Goal: Use online tool/utility: Utilize a website feature to perform a specific function

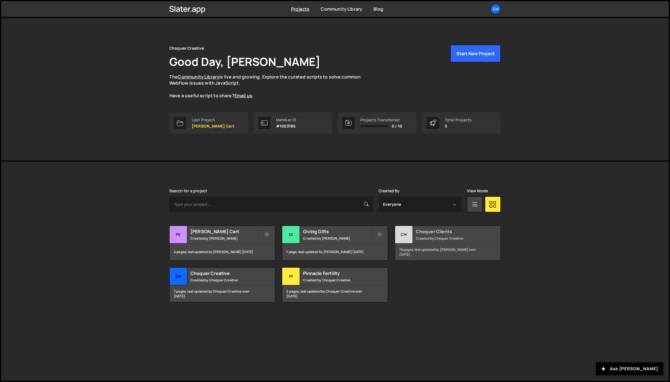
click at [413, 236] on div "Choquer Clients Created by Choquer Creative" at bounding box center [447, 234] width 105 height 17
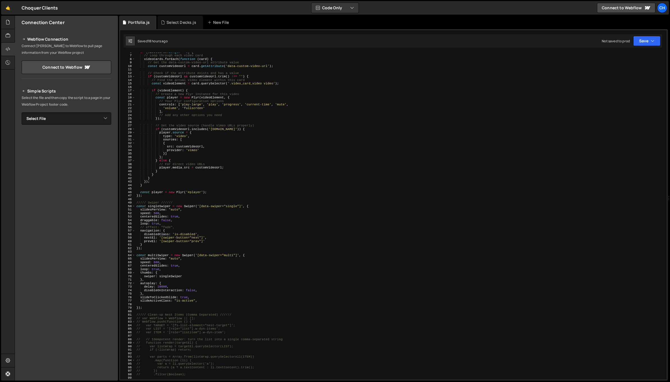
scroll to position [20, 0]
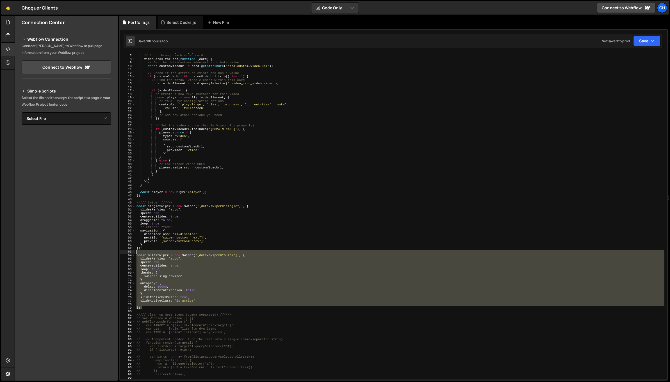
drag, startPoint x: 148, startPoint y: 308, endPoint x: 128, endPoint y: 254, distance: 57.5
click at [128, 254] on div "}); 6 7 8 9 10 11 12 13 14 15 16 17 18 19 20 21 22 23 24 25 26 27 28 29 30 31 3…" at bounding box center [393, 216] width 546 height 327
click at [147, 283] on div "if ( videoCards . length > 0 ) { // Loop through each video card videoCards . f…" at bounding box center [399, 217] width 529 height 334
drag, startPoint x: 143, startPoint y: 308, endPoint x: 132, endPoint y: 257, distance: 52.2
click at [132, 257] on div "autoplay: { 6 7 8 9 10 11 12 13 14 15 16 17 18 19 20 21 22 23 24 25 26 27 28 29…" at bounding box center [393, 216] width 546 height 327
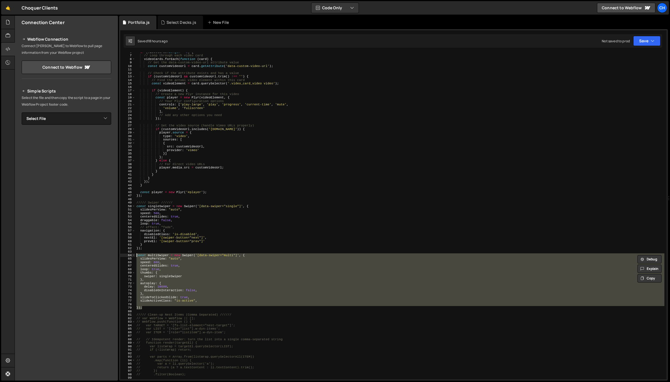
click at [160, 308] on div "if ( videoCards . length > 0 ) { // Loop through each video card videoCards . f…" at bounding box center [399, 216] width 529 height 327
type textarea "});"
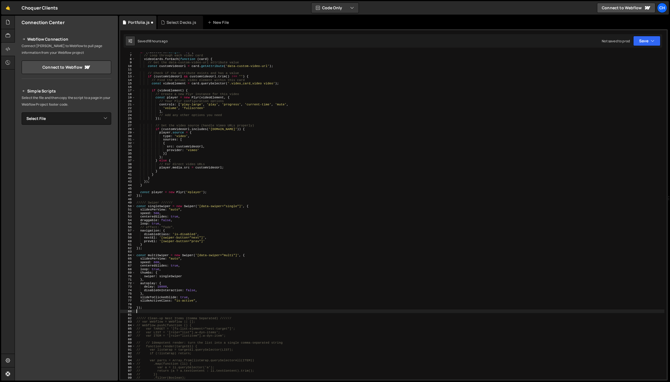
paste textarea "});"
click at [158, 315] on div "if ( videoCards . length > 0 ) { // Loop through each video card videoCards . f…" at bounding box center [399, 217] width 529 height 334
click at [230, 316] on div "if ( videoCards . length > 0 ) { // Loop through each video card videoCards . f…" at bounding box center [399, 217] width 529 height 334
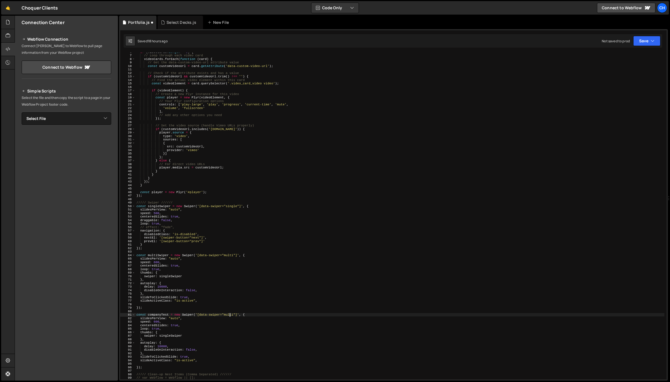
click at [230, 316] on div "if ( videoCards . length > 0 ) { // Loop through each video card videoCards . f…" at bounding box center [399, 217] width 529 height 334
click at [198, 330] on div "if ( videoCards . length > 0 ) { // Loop through each video card videoCards . f…" at bounding box center [399, 217] width 529 height 334
drag, startPoint x: 157, startPoint y: 346, endPoint x: 161, endPoint y: 346, distance: 3.9
click at [161, 346] on div "if ( videoCards . length > 0 ) { // Loop through each video card videoCards . f…" at bounding box center [399, 217] width 529 height 334
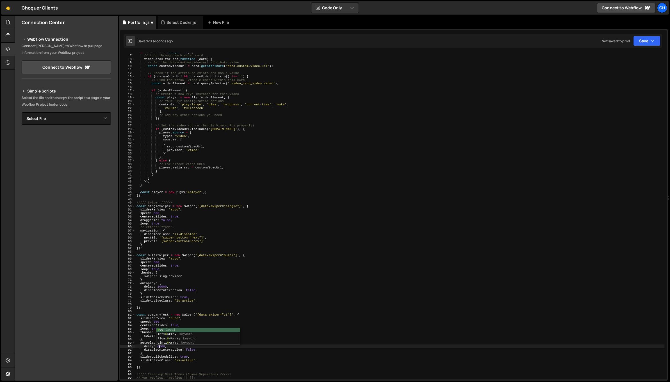
click at [269, 335] on div "if ( videoCards . length > 0 ) { // Loop through each video card videoCards . f…" at bounding box center [399, 217] width 529 height 334
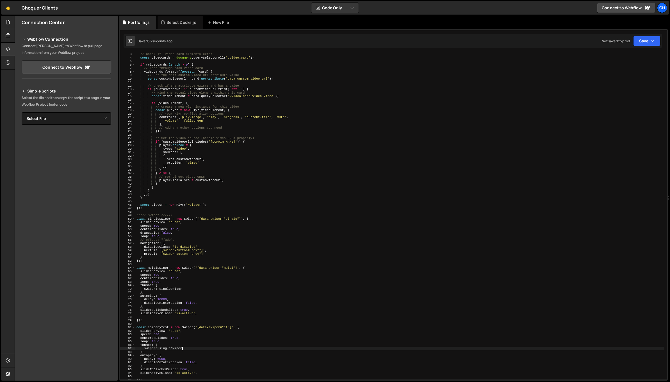
scroll to position [68, 0]
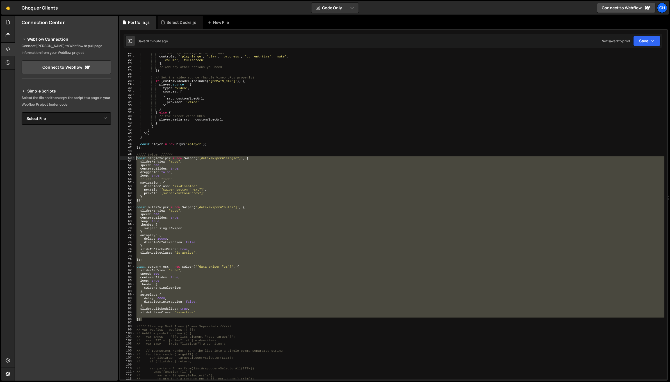
drag, startPoint x: 146, startPoint y: 319, endPoint x: 122, endPoint y: 157, distance: 164.3
click at [122, 157] on div "swiper: singleSwiper 20 21 22 23 24 25 26 27 28 29 30 31 32 33 34 35 36 37 38 3…" at bounding box center [393, 216] width 546 height 327
click at [180, 308] on div "// Your Plyr configuration options controls : [ 'play-large' , 'play' , 'progre…" at bounding box center [399, 216] width 529 height 327
type textarea "slideToClickedSlide: true,"
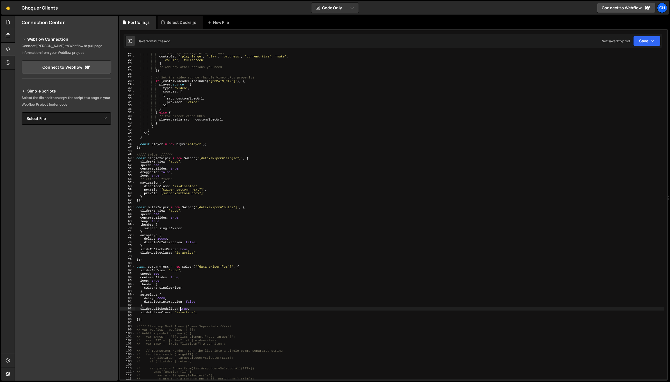
click at [170, 317] on div "// Your Plyr configuration options controls : [ 'play-large' , 'play' , 'progre…" at bounding box center [399, 218] width 529 height 334
click at [148, 172] on div "// Your Plyr configuration options controls : [ 'play-large' , 'play' , 'progre…" at bounding box center [399, 218] width 529 height 334
paste textarea "allowTouchMov"
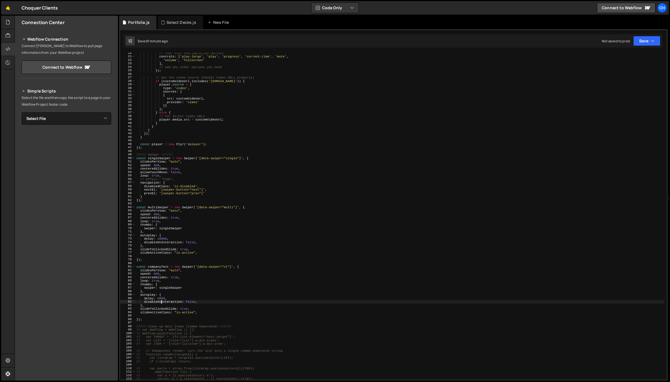
click at [162, 303] on div "// Your Plyr configuration options controls : [ 'play-large' , 'play' , 'progre…" at bounding box center [399, 218] width 529 height 334
click at [159, 266] on div "// Your Plyr configuration options controls : [ 'play-large' , 'play' , 'progre…" at bounding box center [399, 218] width 529 height 334
click at [206, 306] on div "// Your Plyr configuration options controls : [ 'play-large' , 'play' , 'progre…" at bounding box center [399, 218] width 529 height 334
click at [160, 282] on div "// Your Plyr configuration options controls : [ 'play-large' , 'play' , 'progre…" at bounding box center [399, 218] width 529 height 334
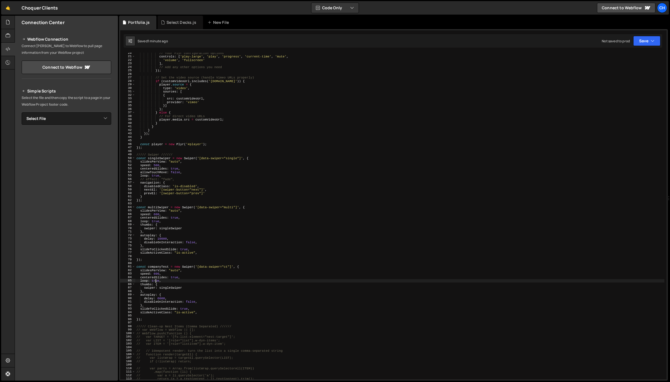
click at [156, 281] on div "// Your Plyr configuration options controls : [ 'play-large' , 'play' , 'progre…" at bounding box center [399, 218] width 529 height 334
click at [181, 288] on div "// Your Plyr configuration options controls : [ 'play-large' , 'play' , 'progre…" at bounding box center [399, 218] width 529 height 334
drag, startPoint x: 193, startPoint y: 288, endPoint x: 148, endPoint y: 289, distance: 45.5
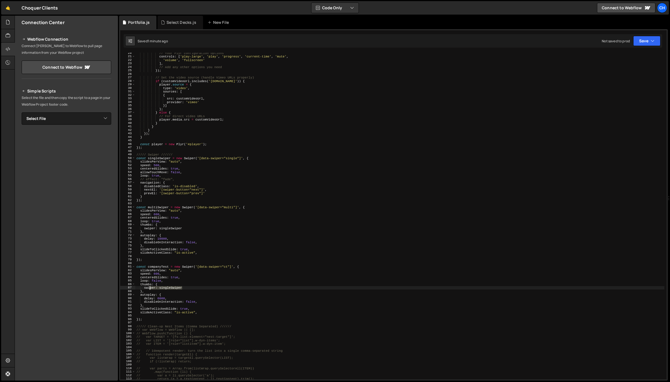
click at [147, 288] on div "// Your Plyr configuration options controls : [ 'play-large' , 'play' , 'progre…" at bounding box center [399, 218] width 529 height 334
click at [147, 290] on div "// Your Plyr configuration options controls : [ 'play-large' , 'play' , 'progre…" at bounding box center [399, 218] width 529 height 334
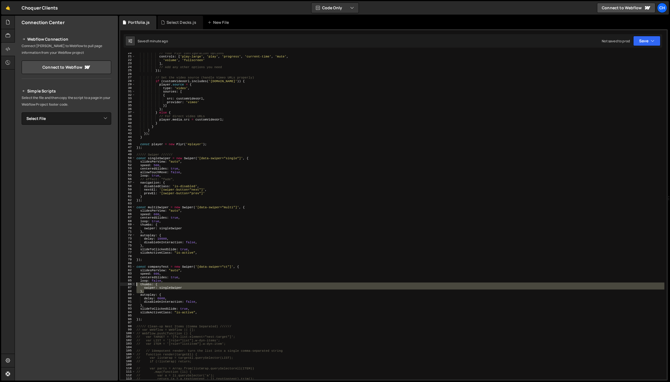
drag, startPoint x: 148, startPoint y: 292, endPoint x: 127, endPoint y: 285, distance: 21.7
click at [127, 285] on div "}, 20 21 22 23 24 25 26 27 28 29 30 31 32 33 34 35 36 37 38 39 40 41 42 43 44 4…" at bounding box center [393, 216] width 546 height 327
type textarea "thumbs: { swiper: singleSwiper"
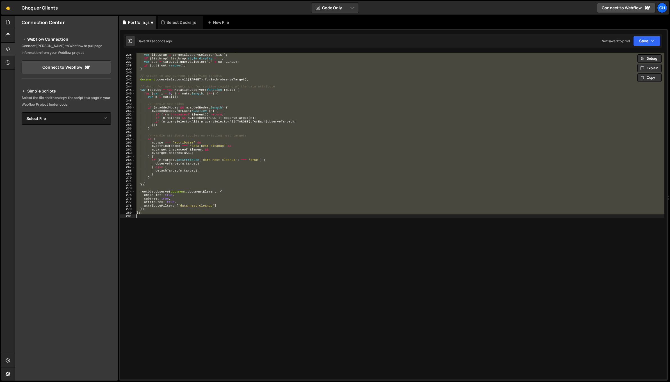
scroll to position [141, 0]
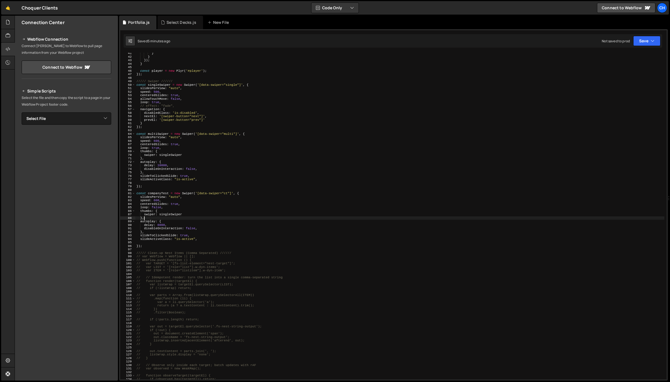
click at [157, 207] on div "} } }) ; } const player = new Plyr ( '#player' ) ; }) ; ///// Swiper ////// con…" at bounding box center [399, 219] width 529 height 334
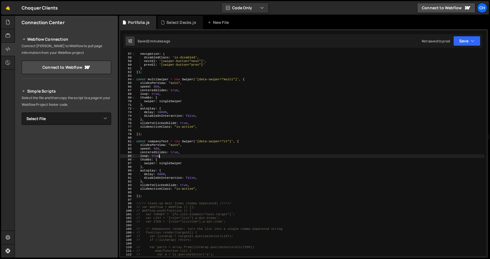
scroll to position [205, 0]
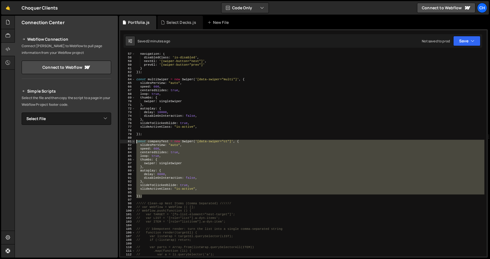
drag, startPoint x: 146, startPoint y: 195, endPoint x: 132, endPoint y: 140, distance: 56.7
click at [132, 140] on div "loop: true, 57 58 59 60 61 62 63 64 65 66 67 68 69 70 71 72 73 74 75 76 77 78 7…" at bounding box center [303, 155] width 366 height 204
type textarea "const companyTest = new Swiper('[data-swiper="ct"]', { slidesPerView: "auto","
click at [150, 193] on div "navigation : { disabledClass : 'is-disabled' , nextEl : '[swiper-button="next"]…" at bounding box center [309, 155] width 349 height 204
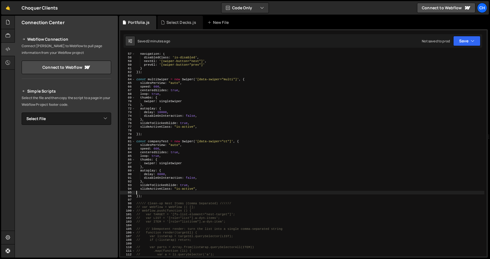
click at [151, 196] on div "navigation : { disabledClass : 'is-disabled' , nextEl : '[swiper-button="next"]…" at bounding box center [309, 157] width 349 height 211
click at [164, 140] on div "navigation : { disabledClass : 'is-disabled' , nextEl : '[swiper-button="next"]…" at bounding box center [309, 157] width 349 height 211
click at [166, 140] on div "navigation : { disabledClass : 'is-disabled' , nextEl : '[swiper-button="next"]…" at bounding box center [309, 155] width 349 height 204
click at [169, 141] on div "navigation : { disabledClass : 'is-disabled' , nextEl : '[swiper-button="next"]…" at bounding box center [309, 157] width 349 height 211
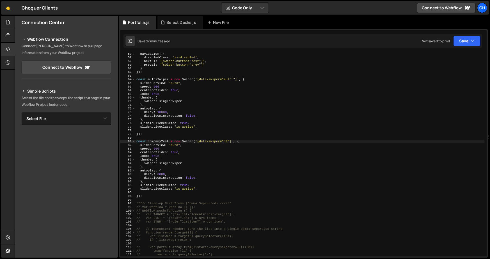
scroll to position [0, 3]
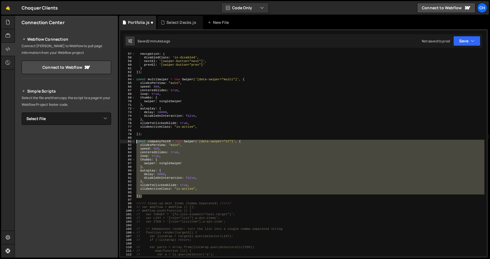
drag, startPoint x: 147, startPoint y: 197, endPoint x: 123, endPoint y: 140, distance: 61.8
click at [123, 140] on div "const companyTestM = new Swiper('[data-swiper="ct"]', { 57 58 59 60 61 62 63 64…" at bounding box center [303, 155] width 366 height 204
click at [146, 134] on div "navigation : { disabledClass : 'is-disabled' , nextEl : '[swiper-button="next"]…" at bounding box center [309, 157] width 349 height 211
type textarea "});"
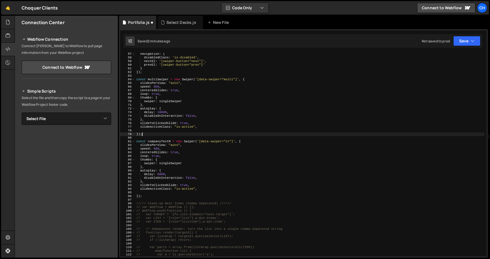
scroll to position [0, 0]
paste textarea "});"
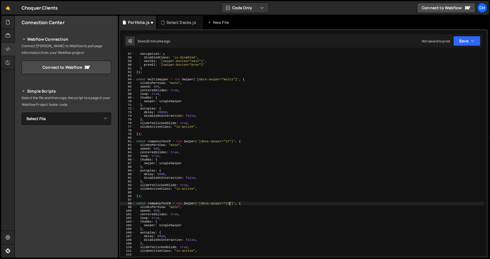
click at [229, 203] on div "navigation : { disabledClass : 'is-disabled' , nextEl : '[swiper-button="next"]…" at bounding box center [309, 157] width 349 height 211
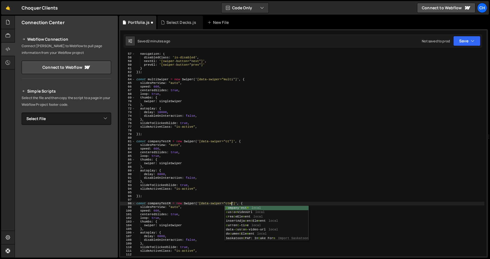
click at [230, 141] on div "navigation : { disabledClass : 'is-disabled' , nextEl : '[swiper-button="next"]…" at bounding box center [309, 157] width 349 height 211
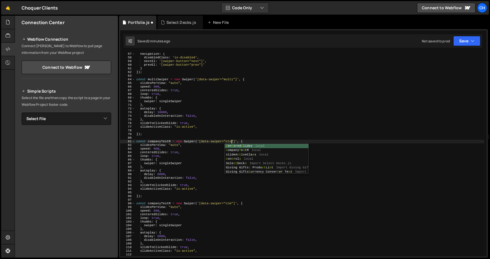
click at [170, 140] on div "navigation : { disabledClass : 'is-disabled' , nextEl : '[swiper-button="next"]…" at bounding box center [309, 157] width 349 height 211
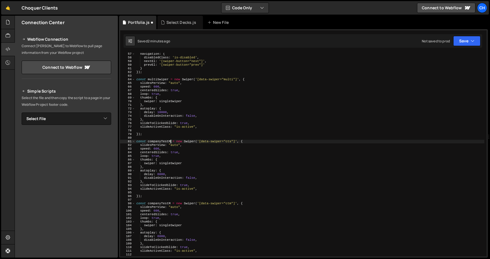
scroll to position [0, 3]
click at [170, 203] on div "navigation : { disabledClass : 'is-disabled' , nextEl : '[swiper-button="next"]…" at bounding box center [309, 157] width 349 height 211
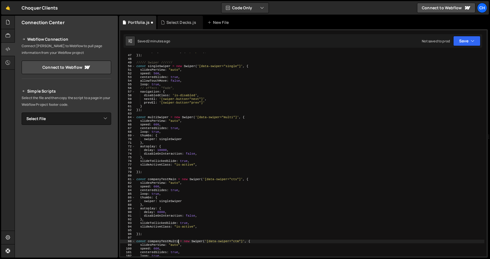
scroll to position [140, 0]
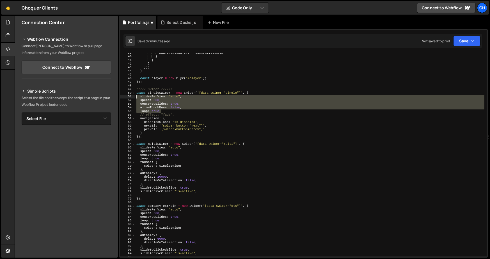
drag, startPoint x: 165, startPoint y: 109, endPoint x: 126, endPoint y: 97, distance: 40.9
click at [126, 97] on div "const companyTestMulti = new Swiper('[data-swiper="ctm"]', { 39 40 41 42 43 44 …" at bounding box center [303, 155] width 366 height 204
click at [148, 129] on div "player . media . src = customVideoUrl ; } } } }) ; } const player = new Plyr ( …" at bounding box center [309, 156] width 349 height 211
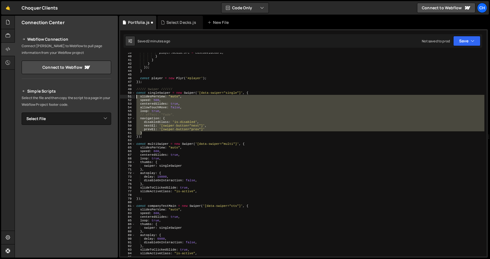
drag, startPoint x: 146, startPoint y: 132, endPoint x: 126, endPoint y: 95, distance: 42.7
click at [126, 95] on div "prevEl: '[swiper-button="prev"]' 39 40 41 42 43 44 45 46 47 48 49 50 51 52 53 5…" at bounding box center [303, 155] width 366 height 204
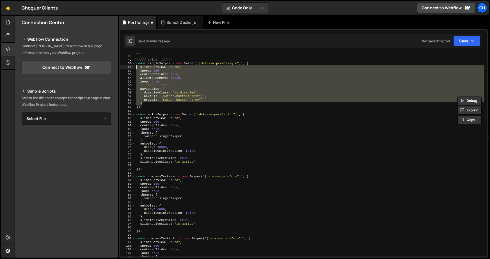
scroll to position [176, 0]
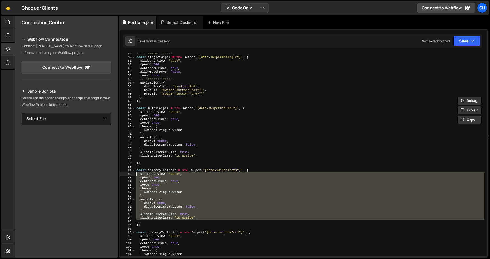
drag, startPoint x: 176, startPoint y: 222, endPoint x: 119, endPoint y: 176, distance: 73.2
click at [119, 176] on div "XXXXXXXXXXXXXXXXXXXXXXXXXXXXXXXXXXXXXXXXXXXXXXXXXXXXXXXXXXXXXXXXXXXXXXXXXXXXXXX…" at bounding box center [303, 143] width 369 height 228
paste textarea "}"
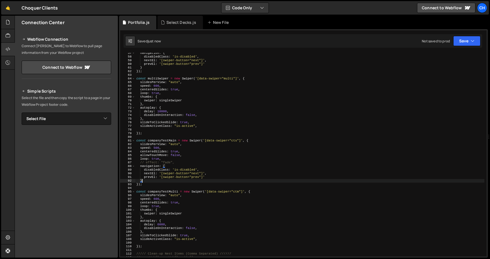
scroll to position [212, 0]
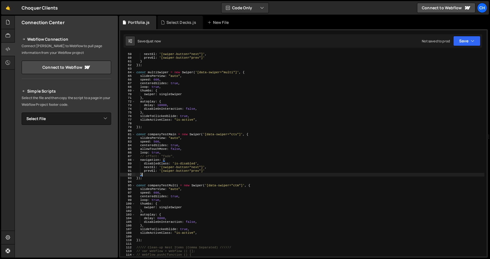
type textarea "}"
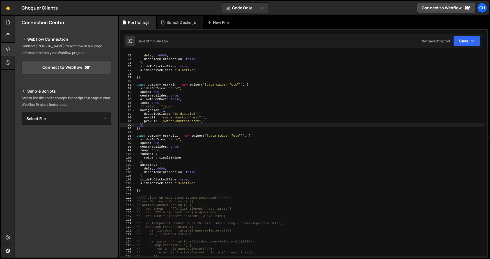
scroll to position [256, 0]
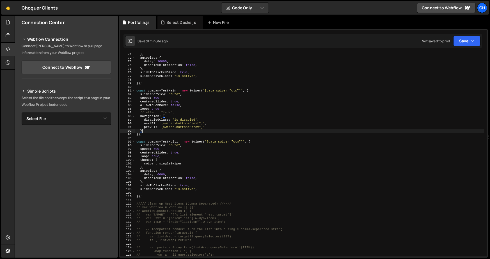
click at [148, 192] on div "} , autoplay : { delay : 10000 , disableOnInteraction : false , } , slideToClic…" at bounding box center [309, 157] width 349 height 211
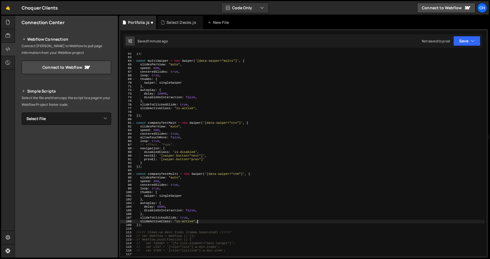
click at [147, 114] on div "}) ; const multiSwiper = new Swiper ( '[data-swiper="multi"]' , { slidesPerView…" at bounding box center [309, 157] width 349 height 211
type textarea "});"
click at [147, 112] on div "}) ; const multiSwiper = new Swiper ( '[data-swiper="multi"]' , { slidesPerView…" at bounding box center [309, 157] width 349 height 211
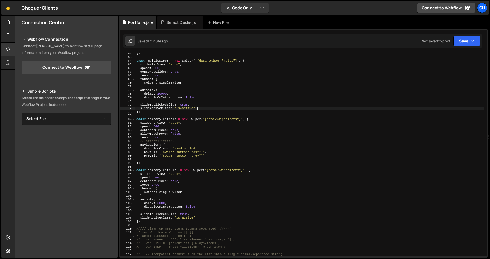
click at [158, 121] on div "}) ; const multiSwiper = new Swiper ( '[data-swiper="multi"]' , { slidesPerView…" at bounding box center [309, 157] width 349 height 211
click at [160, 120] on div "}) ; const multiSwiper = new Swiper ( '[data-swiper="multi"]' , { slidesPerView…" at bounding box center [309, 157] width 349 height 211
click at [171, 191] on div "}) ; const multiSwiper = new Swiper ( '[data-swiper="multi"]' , { slidesPerView…" at bounding box center [309, 157] width 349 height 211
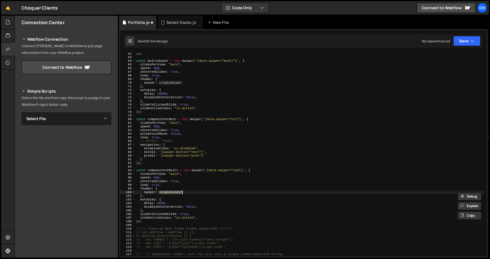
paste textarea "companyTestMain"
click at [175, 182] on div "}) ; const multiSwiper = new Swiper ( '[data-swiper="multi"]' , { slidesPerView…" at bounding box center [309, 157] width 349 height 211
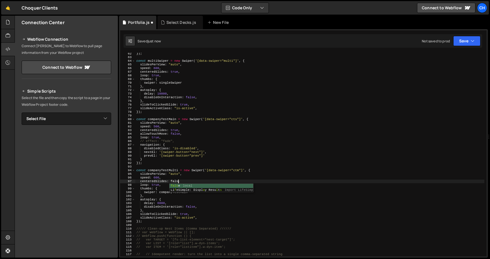
scroll to position [0, 4]
type textarea "centeredSlides: false,"
